Goal: Find specific page/section: Find specific page/section

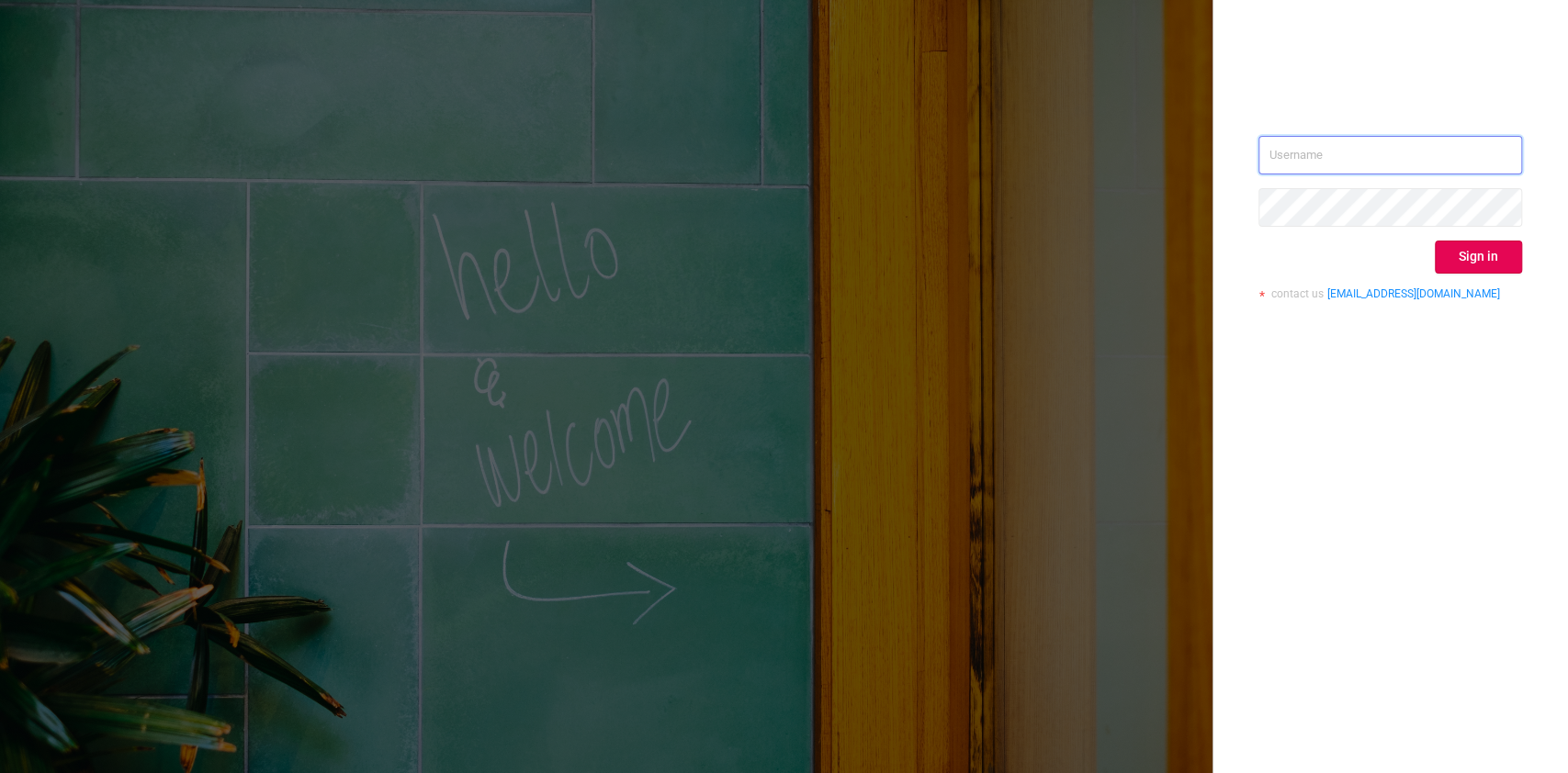
type input "[PERSON_NAME][EMAIL_ADDRESS][DOMAIN_NAME]"
click at [1444, 238] on div "[PERSON_NAME][EMAIL_ADDRESS][DOMAIN_NAME] Sign in contact us [EMAIL_ADDRESS][DO…" at bounding box center [1391, 224] width 264 height 178
click at [1454, 254] on button "Sign in" at bounding box center [1478, 256] width 88 height 33
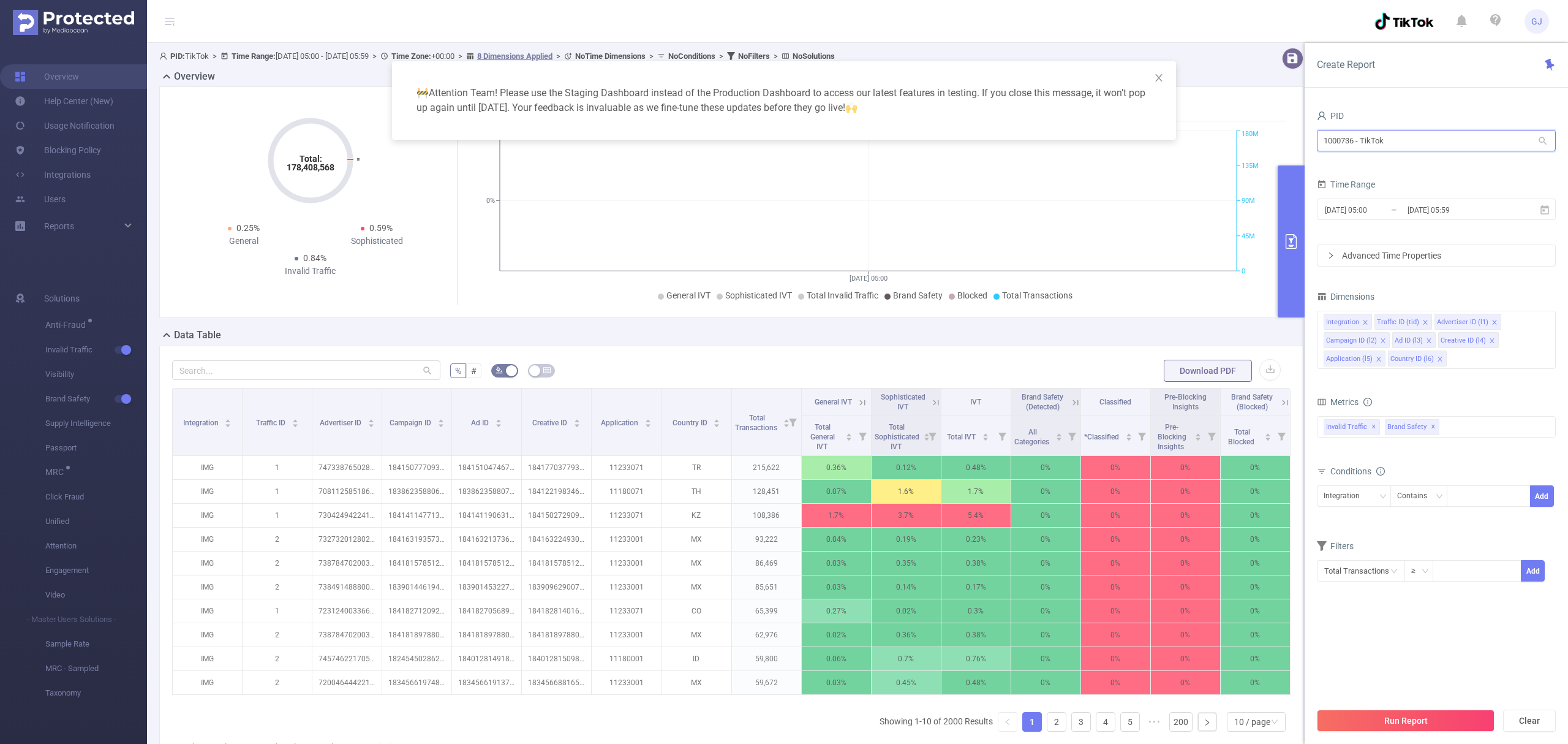
click at [1045, 140] on input "1000736 - TikTok" at bounding box center [1437, 141] width 239 height 21
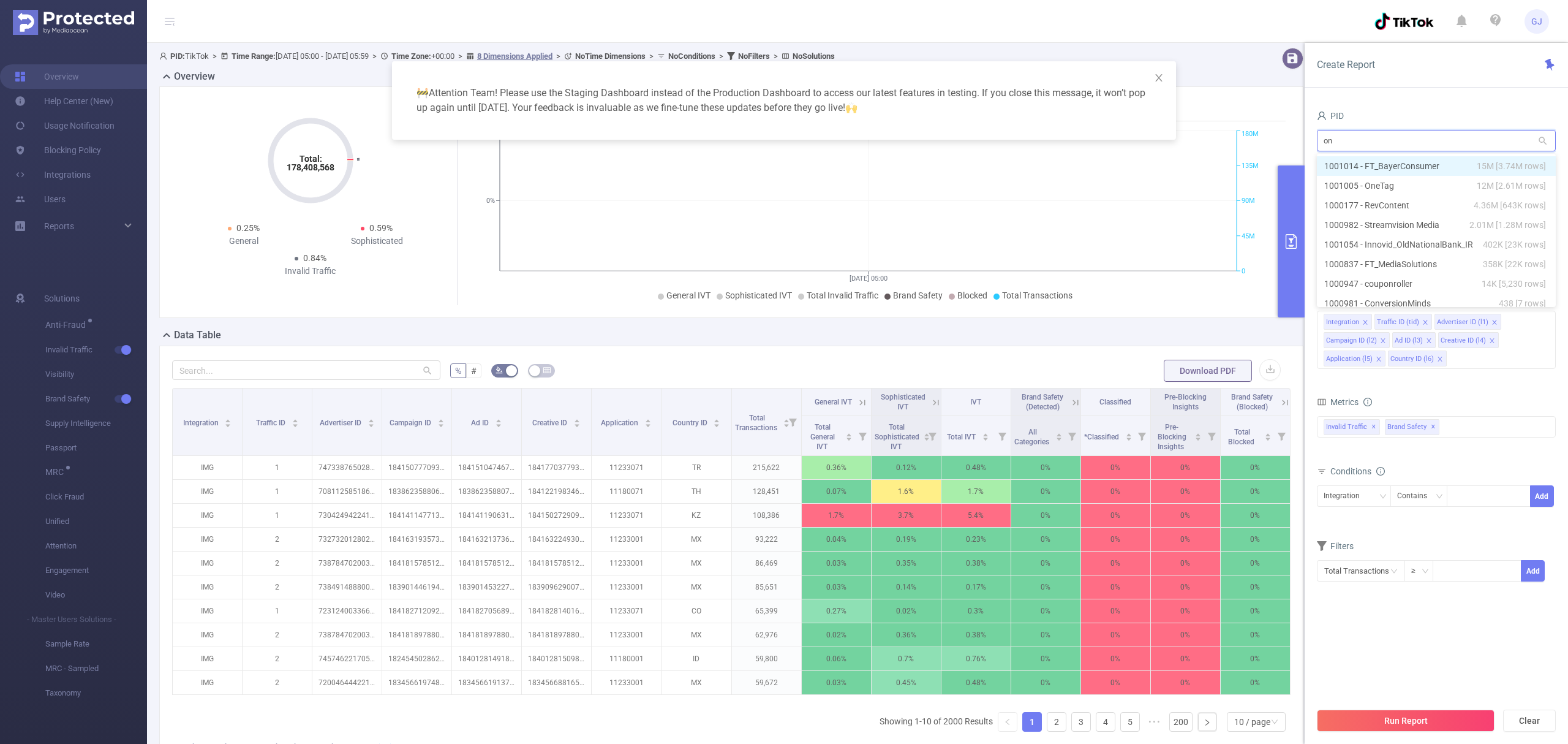
type input "o"
